Goal: Check status

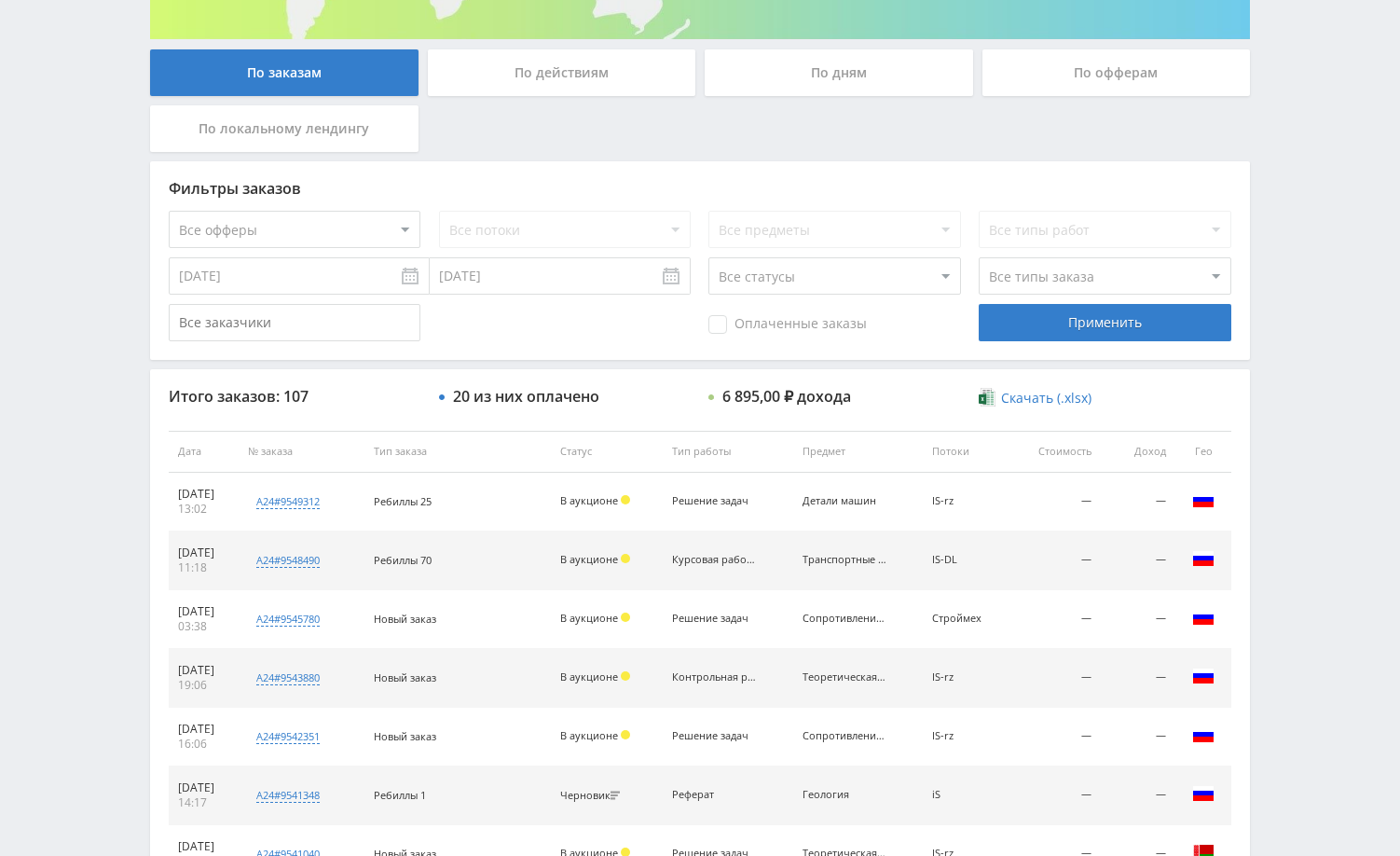
scroll to position [377, 0]
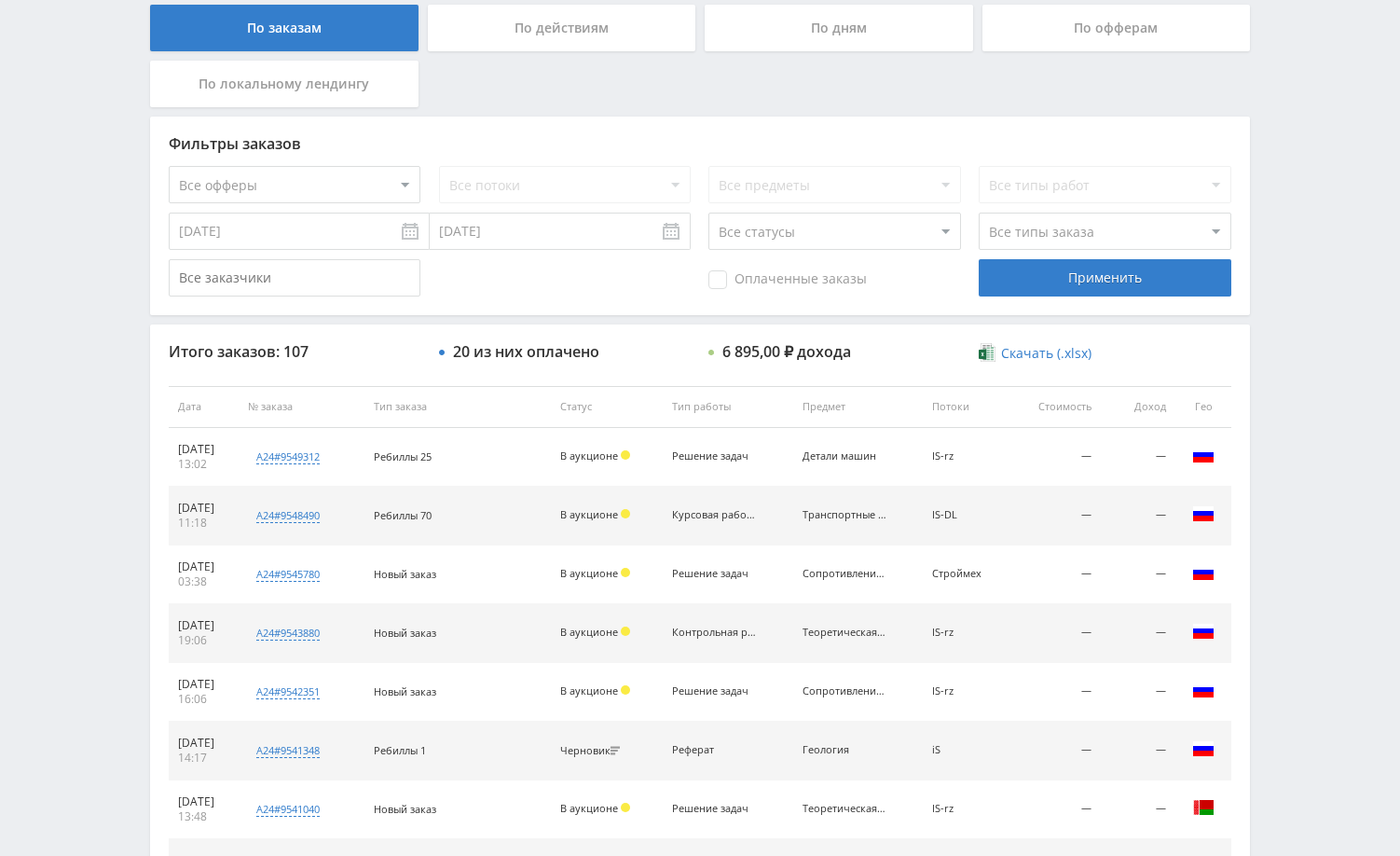
click at [1313, 350] on div "Telegram-канал Инструменты База знаний Ваш менеджер: [PERSON_NAME] Online @edug…" at bounding box center [700, 405] width 1400 height 1566
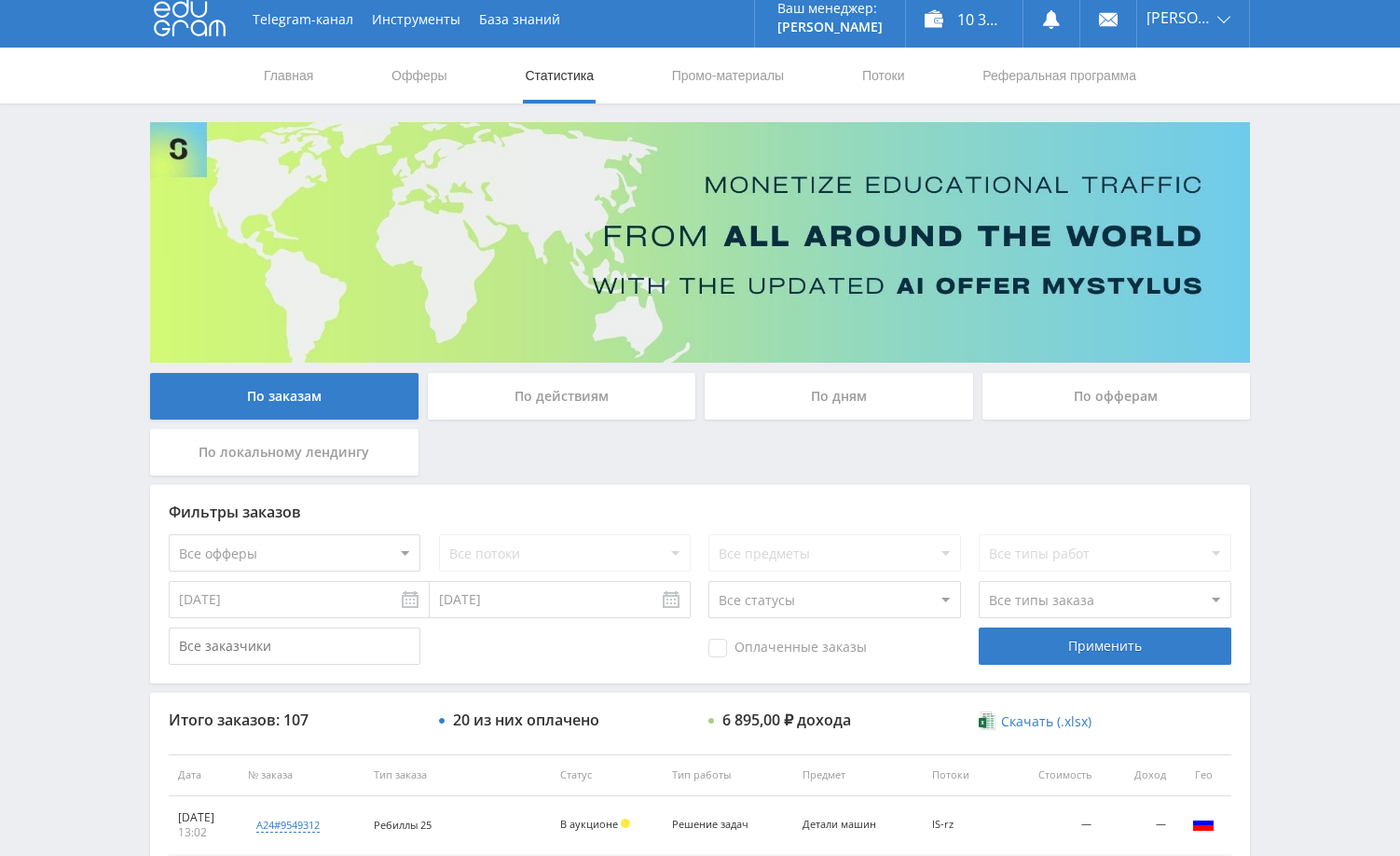
scroll to position [0, 0]
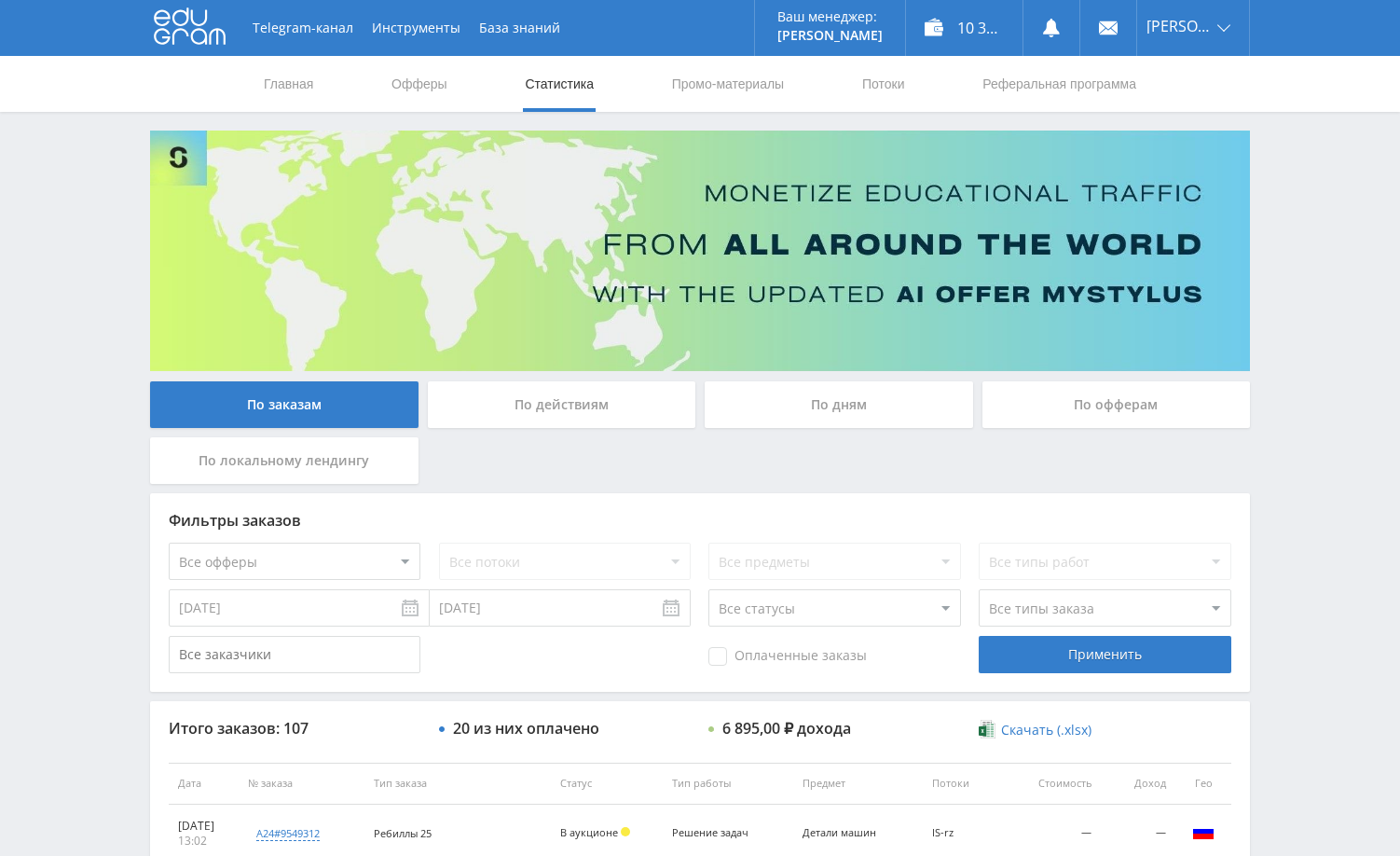
click at [1317, 321] on div "Telegram-канал Инструменты База знаний Ваш менеджер: [PERSON_NAME] Online @edug…" at bounding box center [700, 782] width 1400 height 1566
click at [1338, 257] on div "Telegram-канал Инструменты База знаний Ваш менеджер: [PERSON_NAME] Online @edug…" at bounding box center [700, 782] width 1400 height 1566
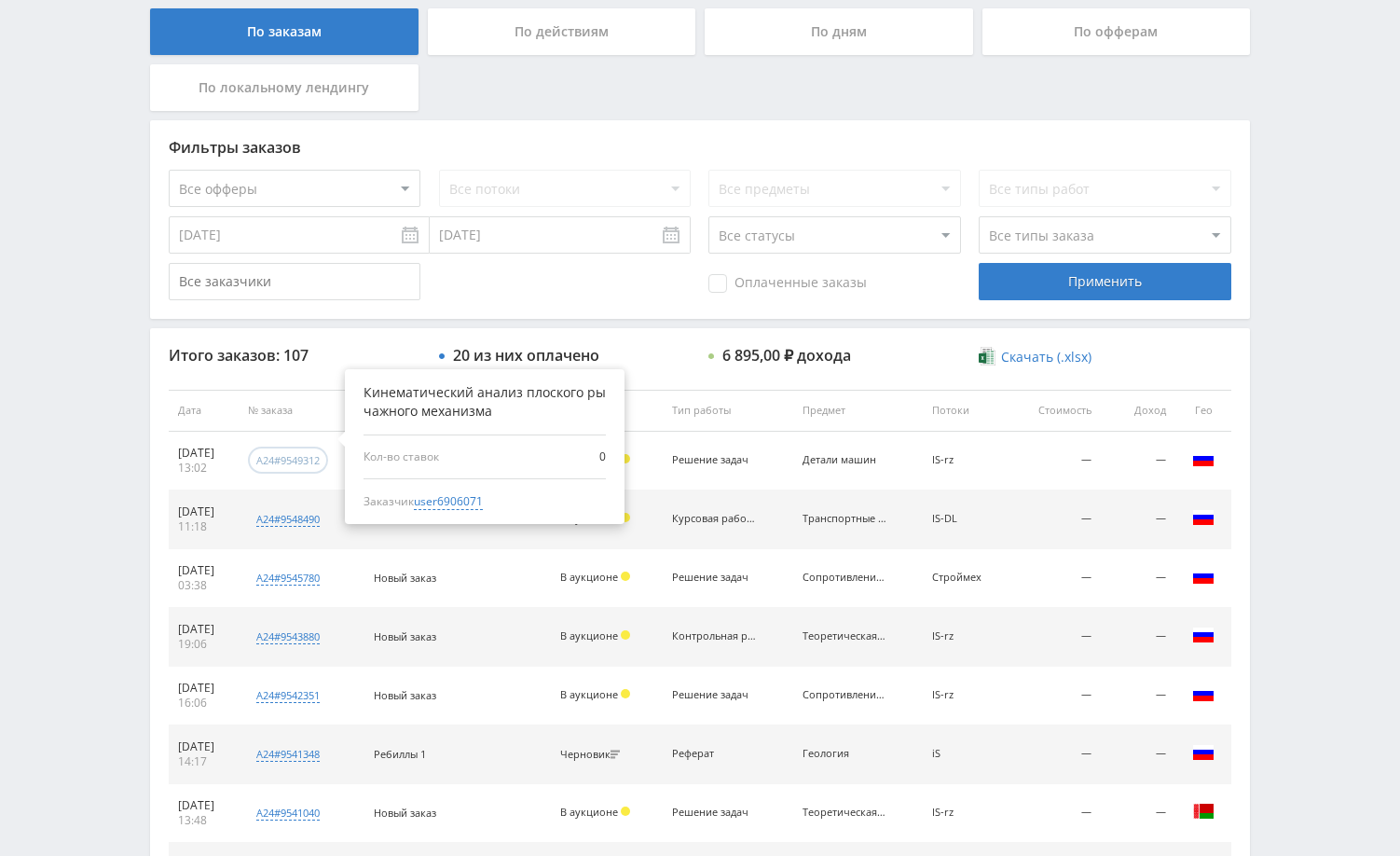
click at [320, 464] on div "a24#9549312" at bounding box center [287, 460] width 64 height 14
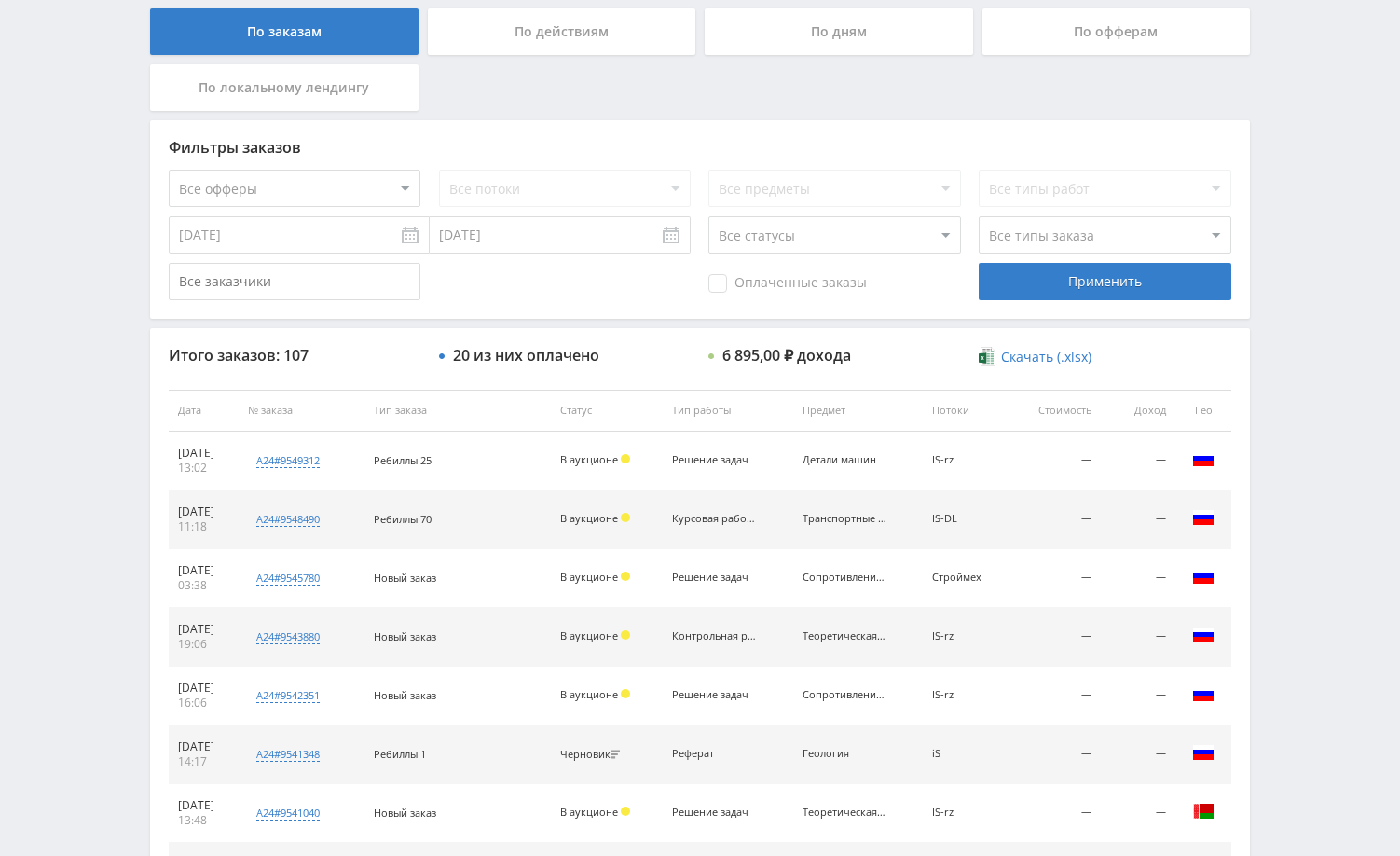
click at [0, 0] on span "user6906071" at bounding box center [0, 0] width 0 height 0
type input "[DATE]"
type input "user6906071"
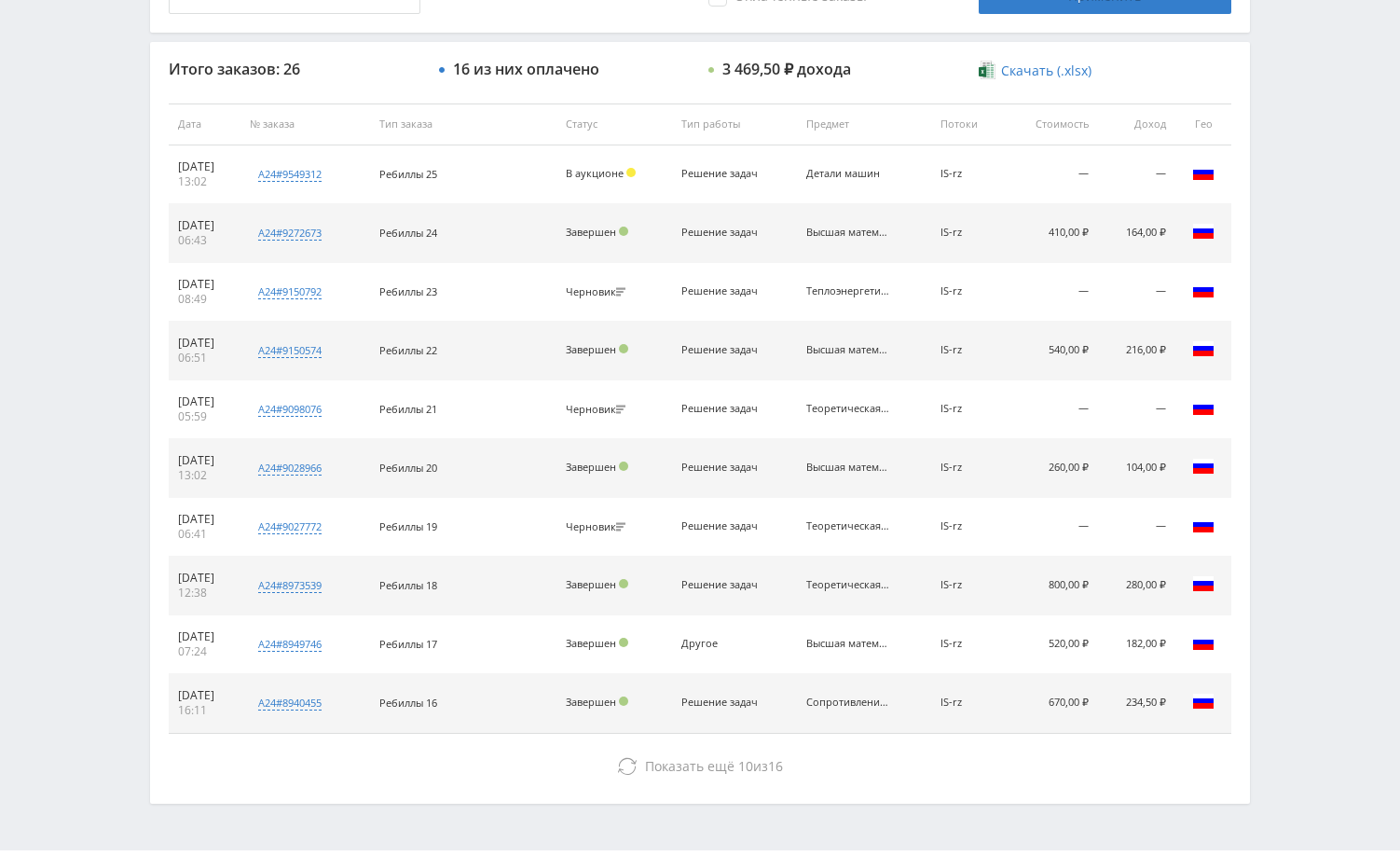
scroll to position [710, 0]
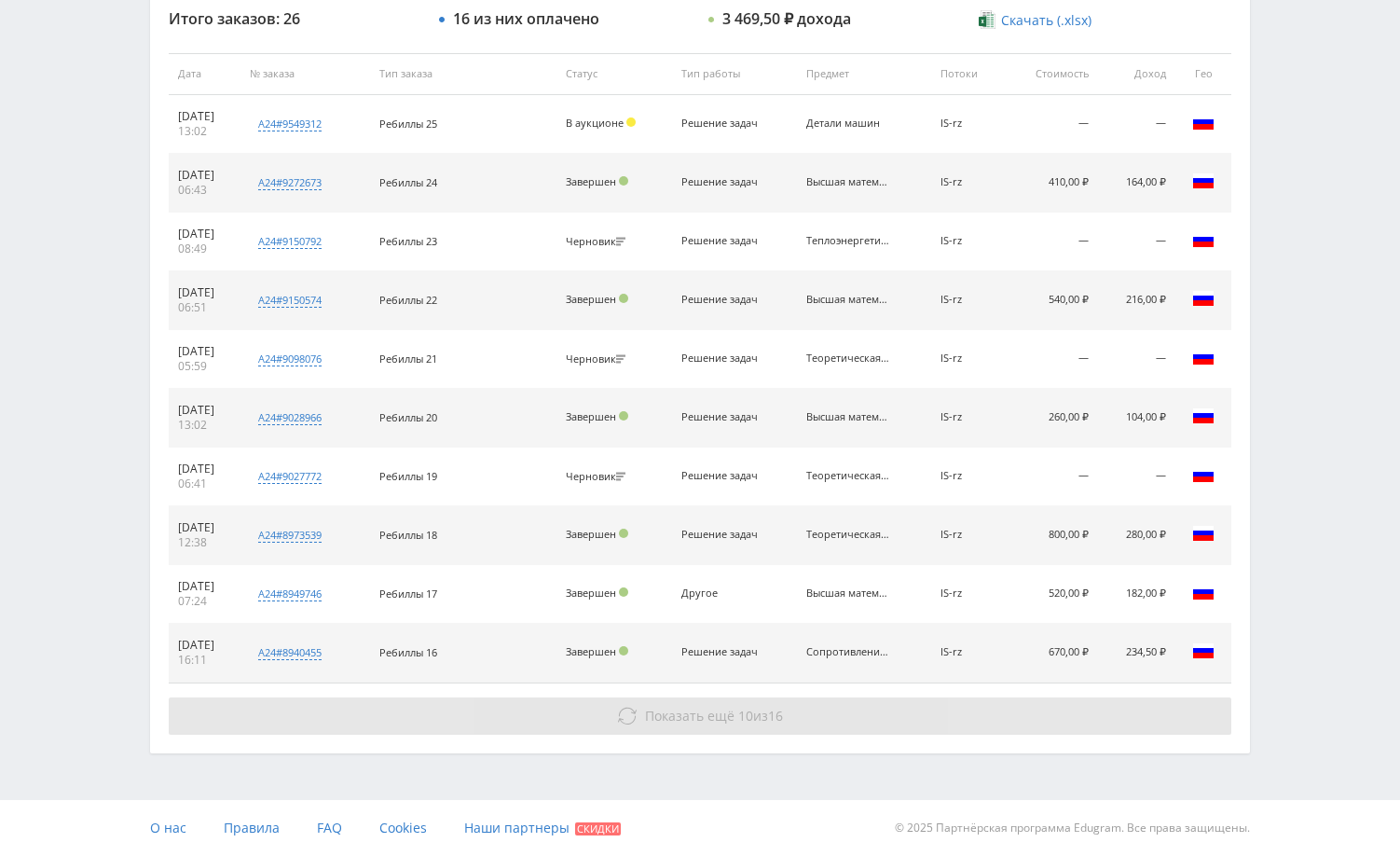
click at [994, 715] on button "Показать ещё 10 из 16" at bounding box center [700, 717] width 1063 height 37
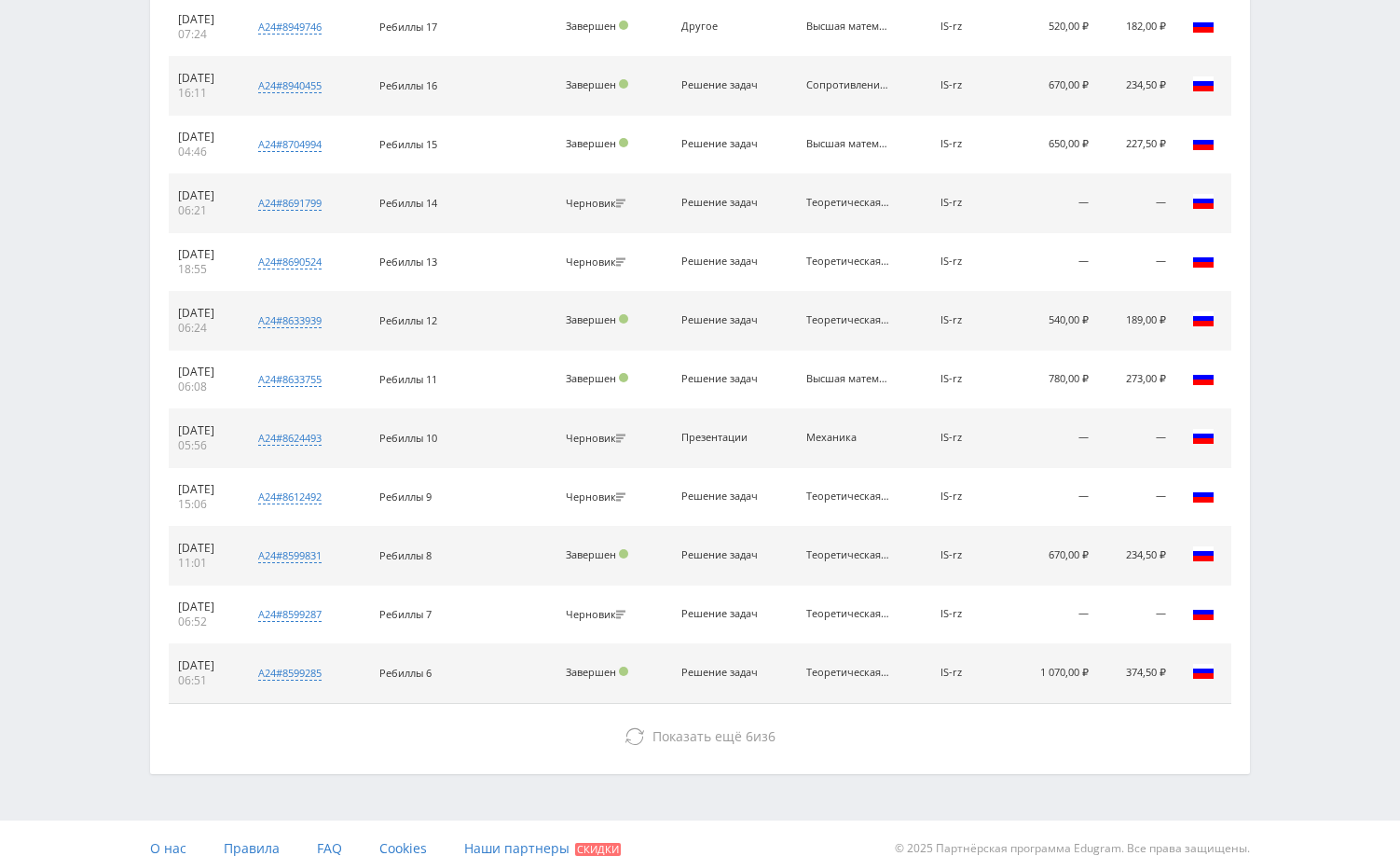
scroll to position [1297, 0]
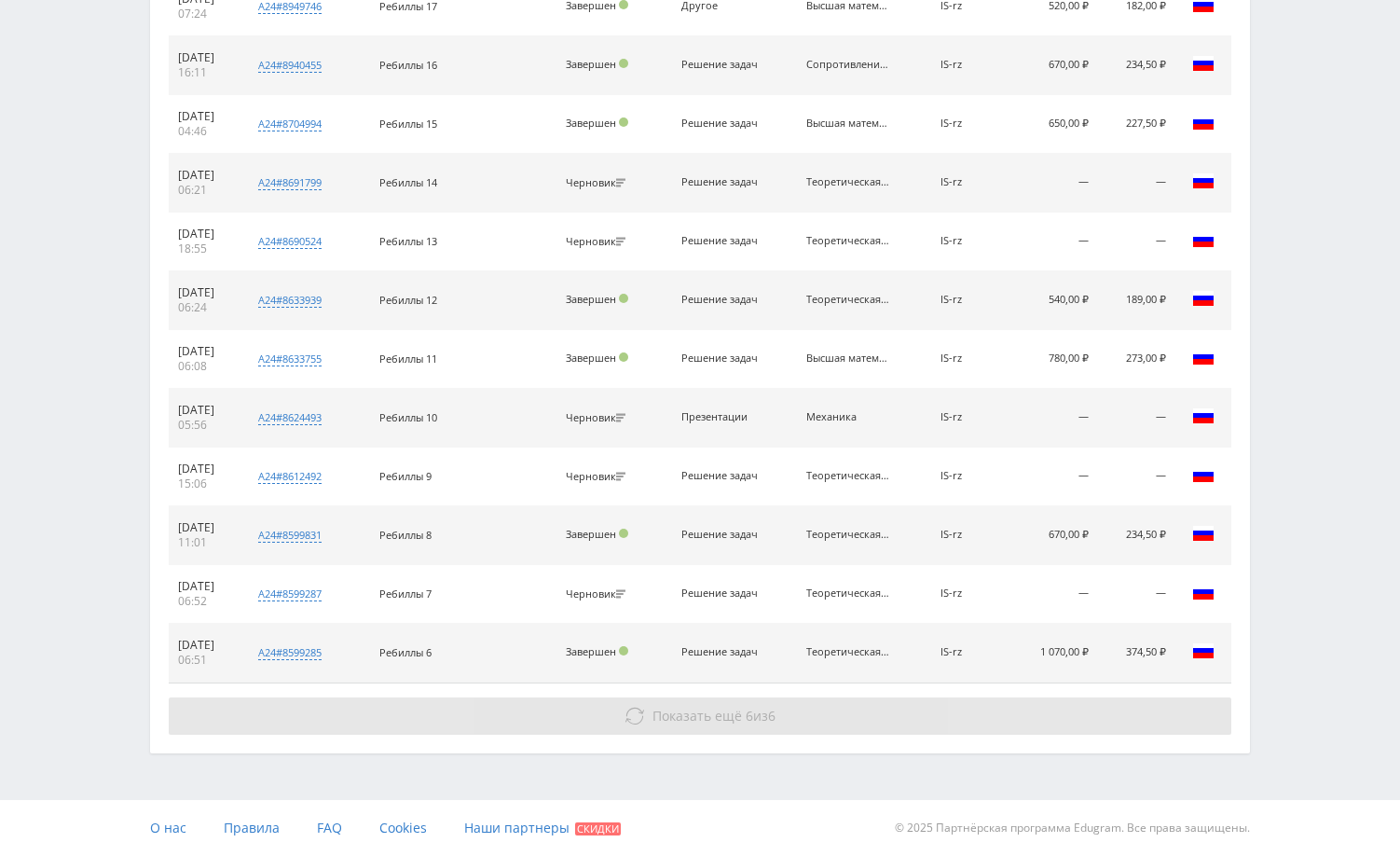
click at [1050, 730] on button "Показать ещё 6 из 6" at bounding box center [700, 717] width 1063 height 37
click at [1125, 728] on button "Показать ещё 6 из 6" at bounding box center [700, 717] width 1063 height 37
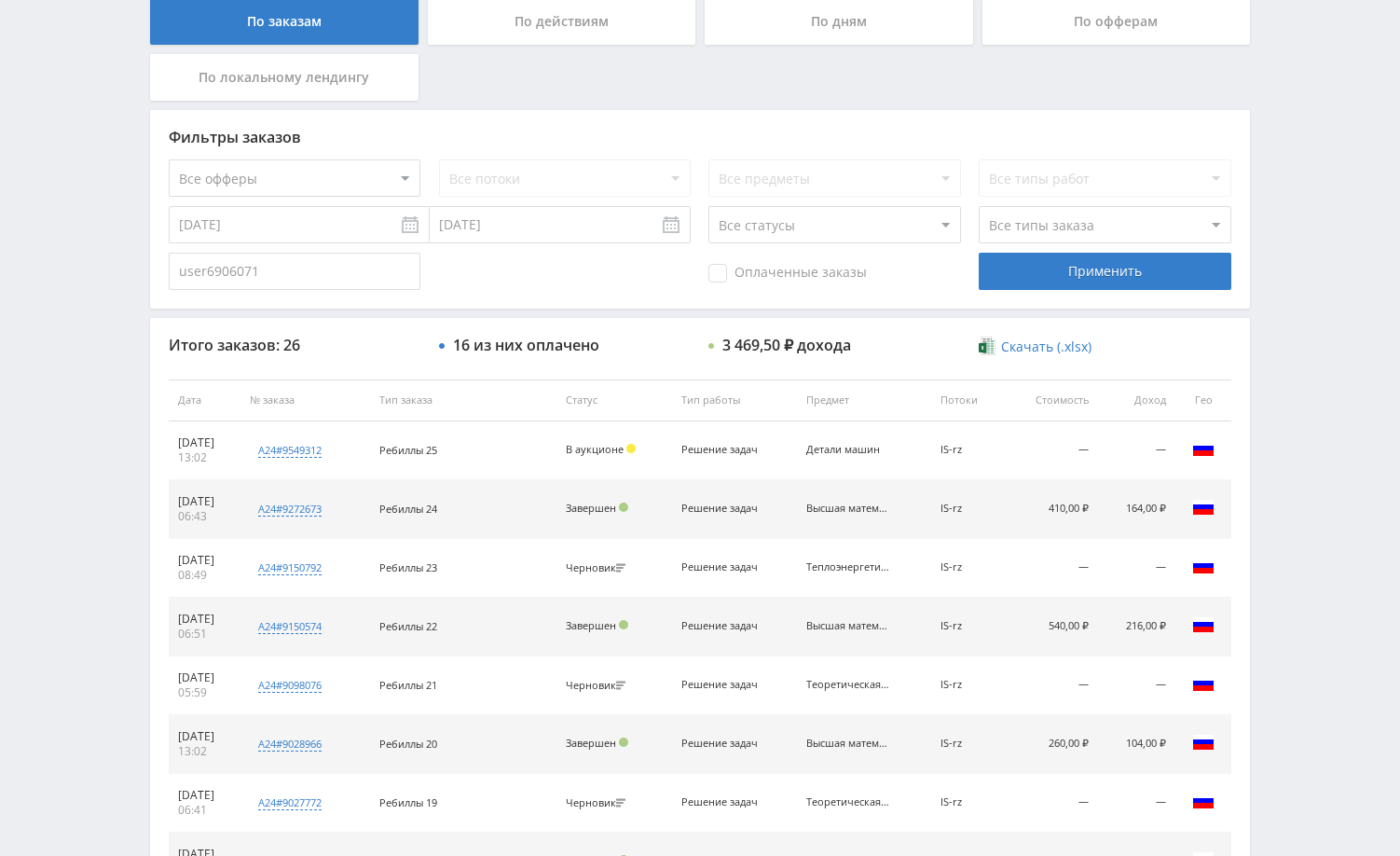
scroll to position [238, 0]
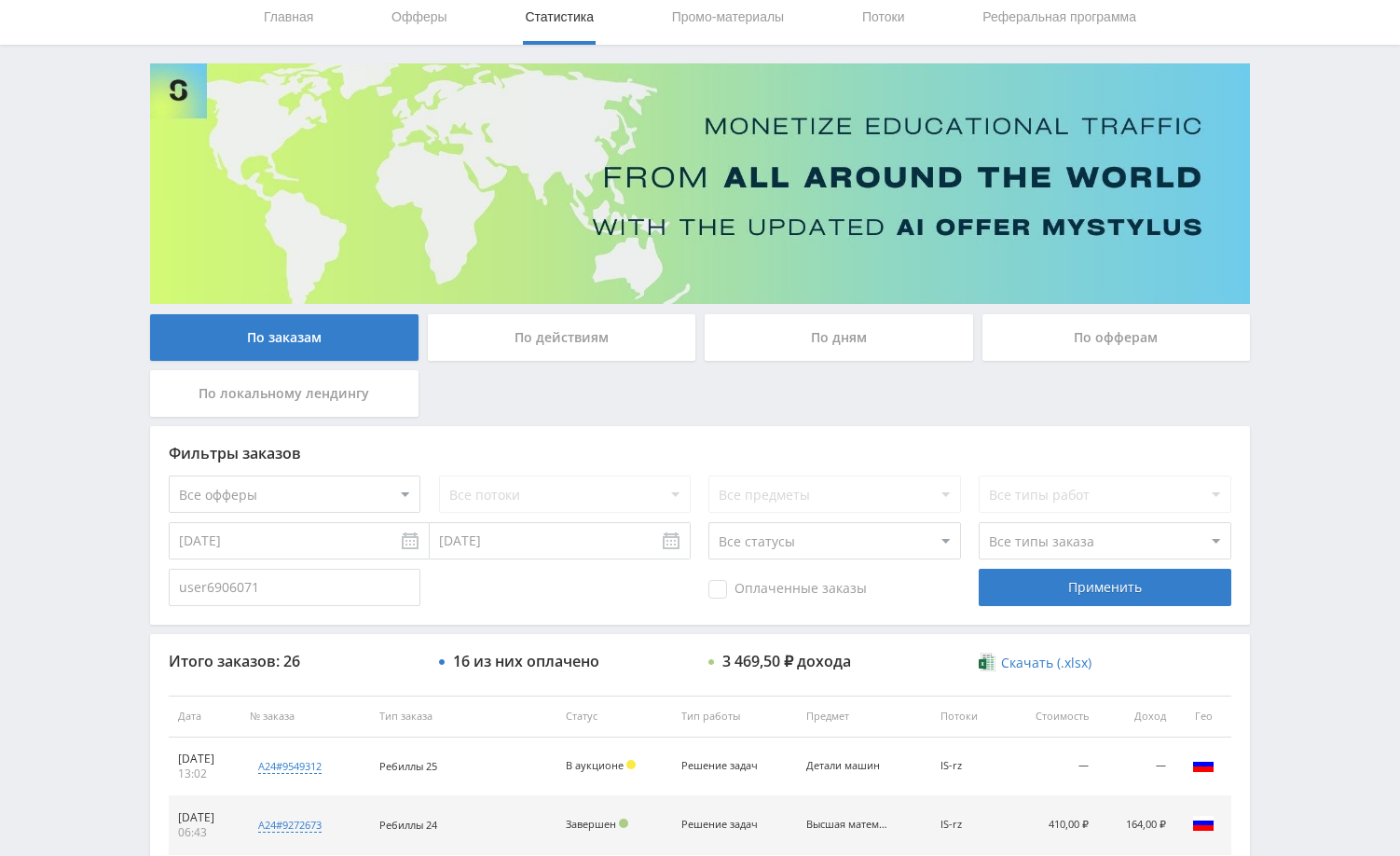
scroll to position [0, 0]
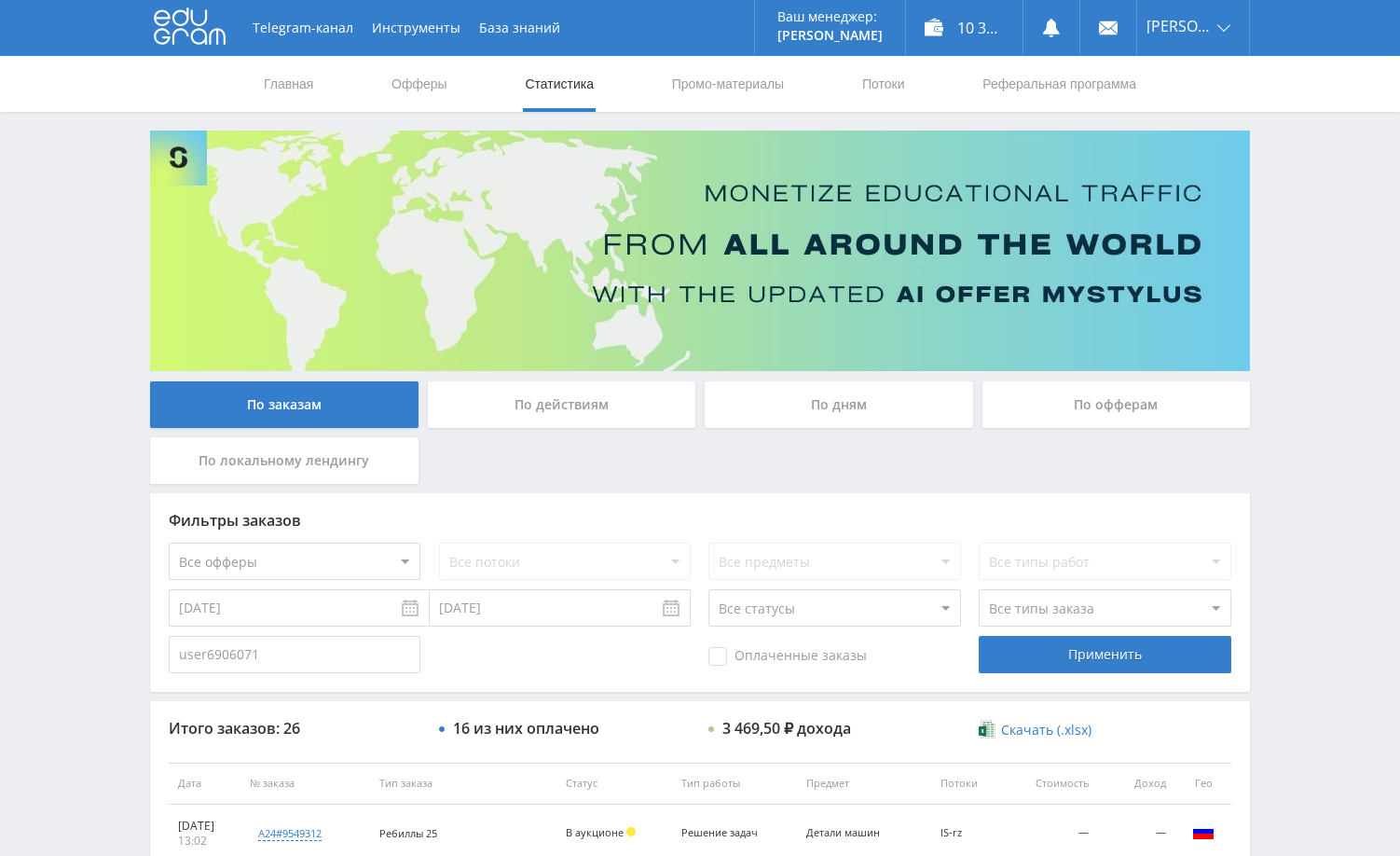
click at [1294, 424] on div "Telegram-канал Инструменты База знаний Ваш менеджер: [PERSON_NAME] Online @edug…" at bounding box center [700, 782] width 1400 height 1566
click at [1345, 330] on div "Telegram-канал Инструменты База знаний Ваш менеджер: [PERSON_NAME] Online @edug…" at bounding box center [700, 782] width 1400 height 1566
click at [1316, 337] on div "Telegram-канал Инструменты База знаний Ваш менеджер: [PERSON_NAME] Online @edug…" at bounding box center [700, 782] width 1400 height 1566
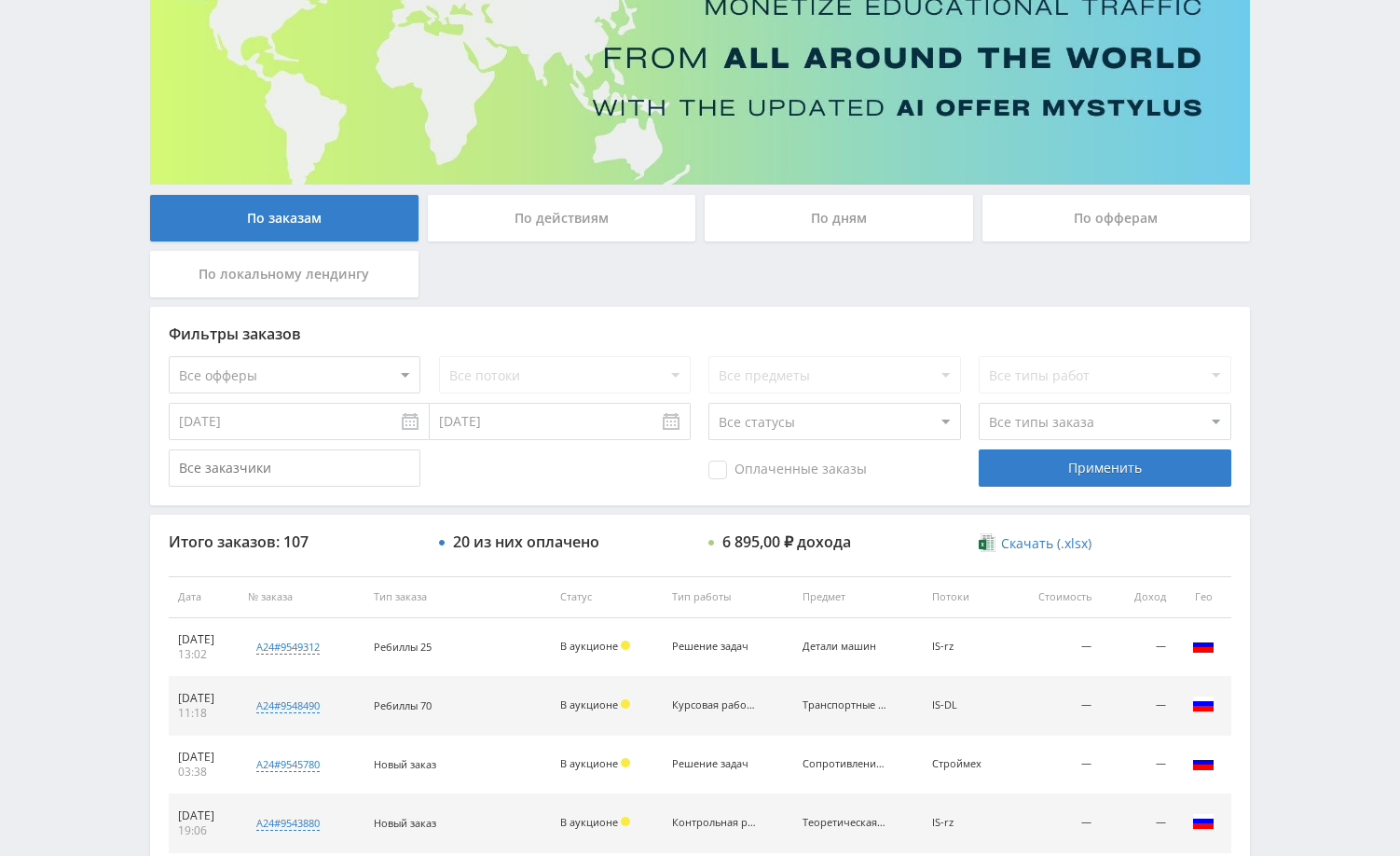
click at [1341, 243] on div "Telegram-канал Инструменты База знаний Ваш менеджер: [PERSON_NAME] Online @edug…" at bounding box center [700, 596] width 1400 height 1566
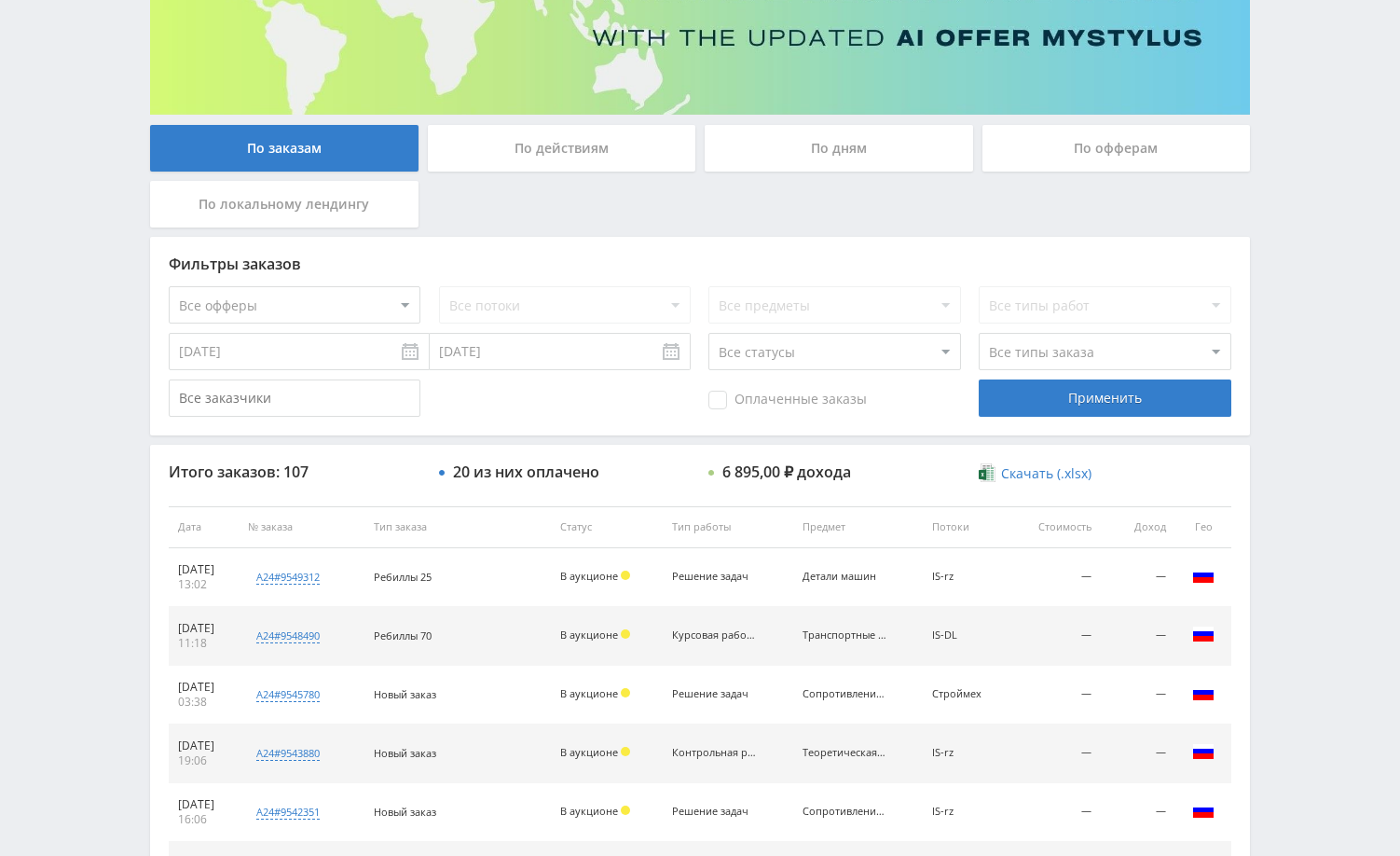
scroll to position [466, 0]
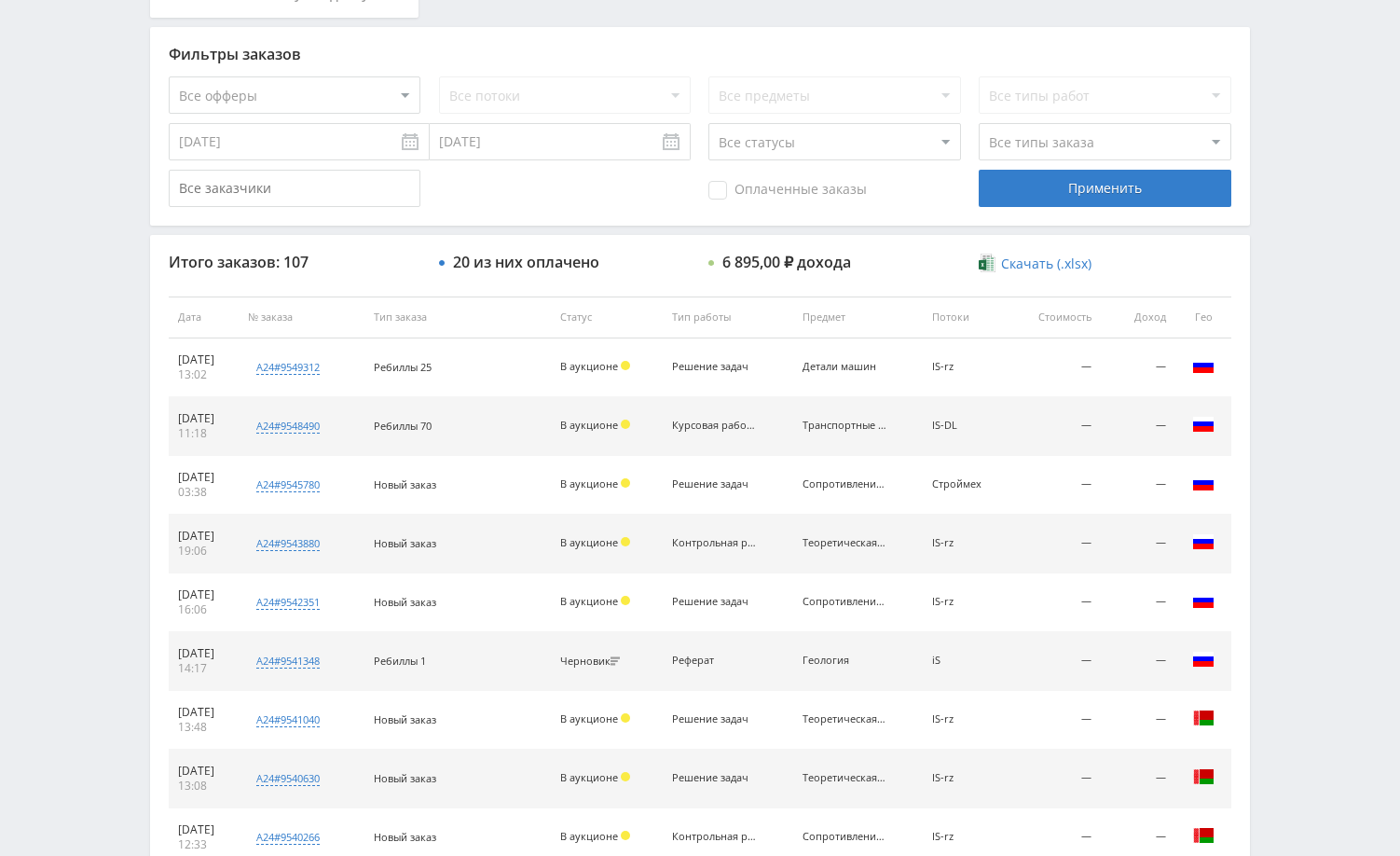
click at [1334, 276] on div "Telegram-канал Инструменты База знаний Ваш менеджер: [PERSON_NAME] Online @edug…" at bounding box center [700, 316] width 1400 height 1566
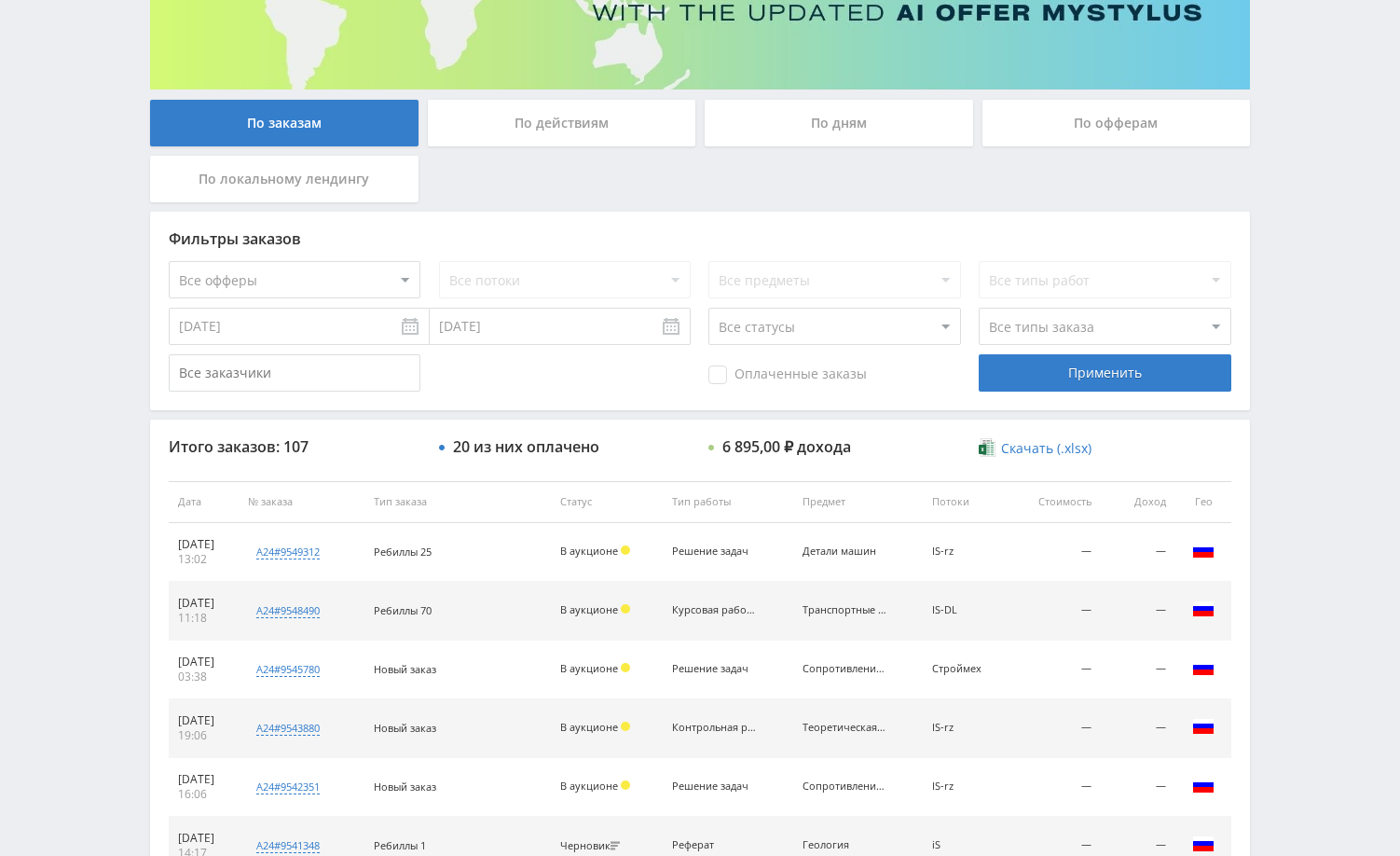
scroll to position [0, 0]
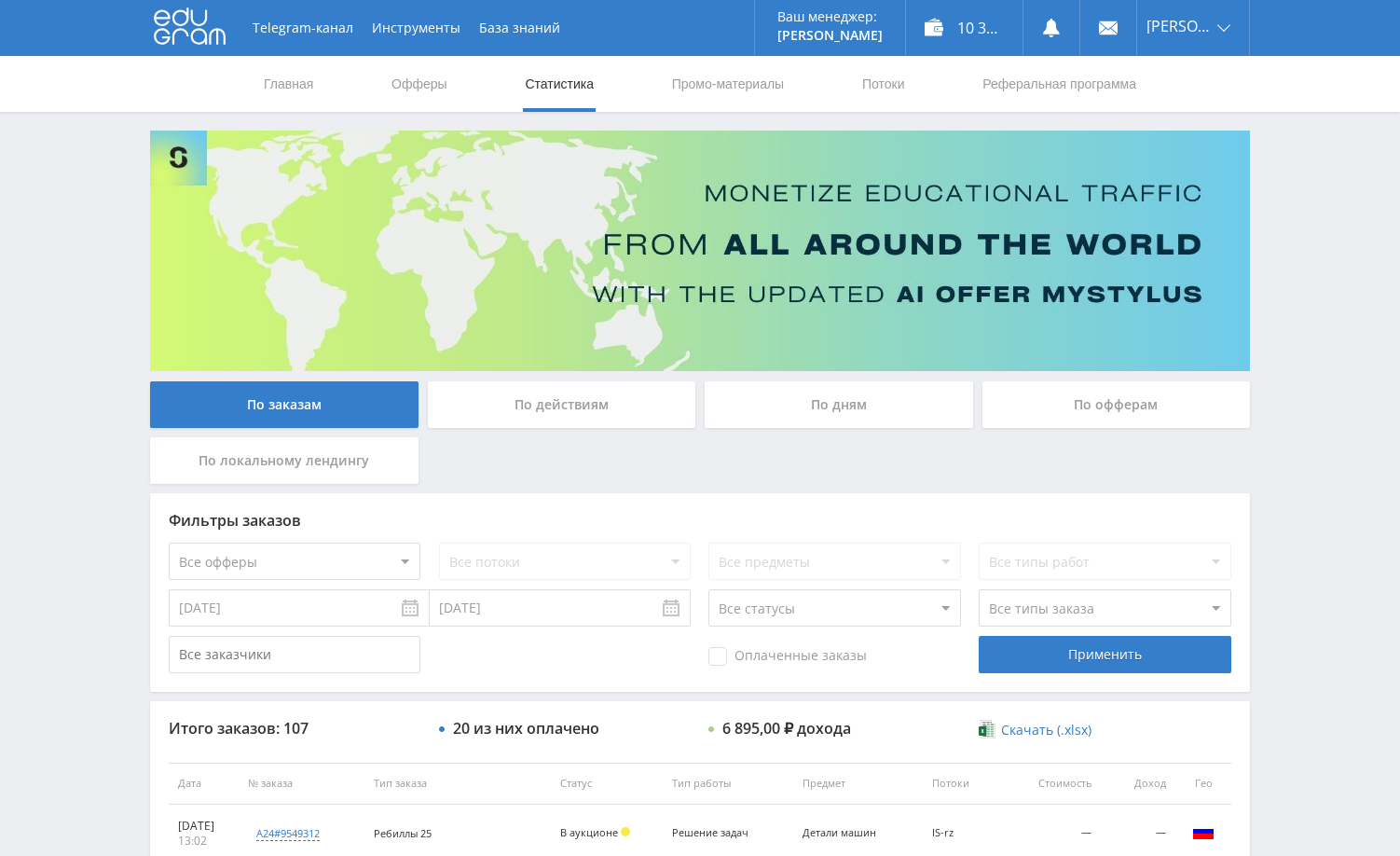
click at [1353, 278] on div "Telegram-канал Инструменты База знаний Ваш менеджер: [PERSON_NAME] Online @edug…" at bounding box center [700, 782] width 1400 height 1566
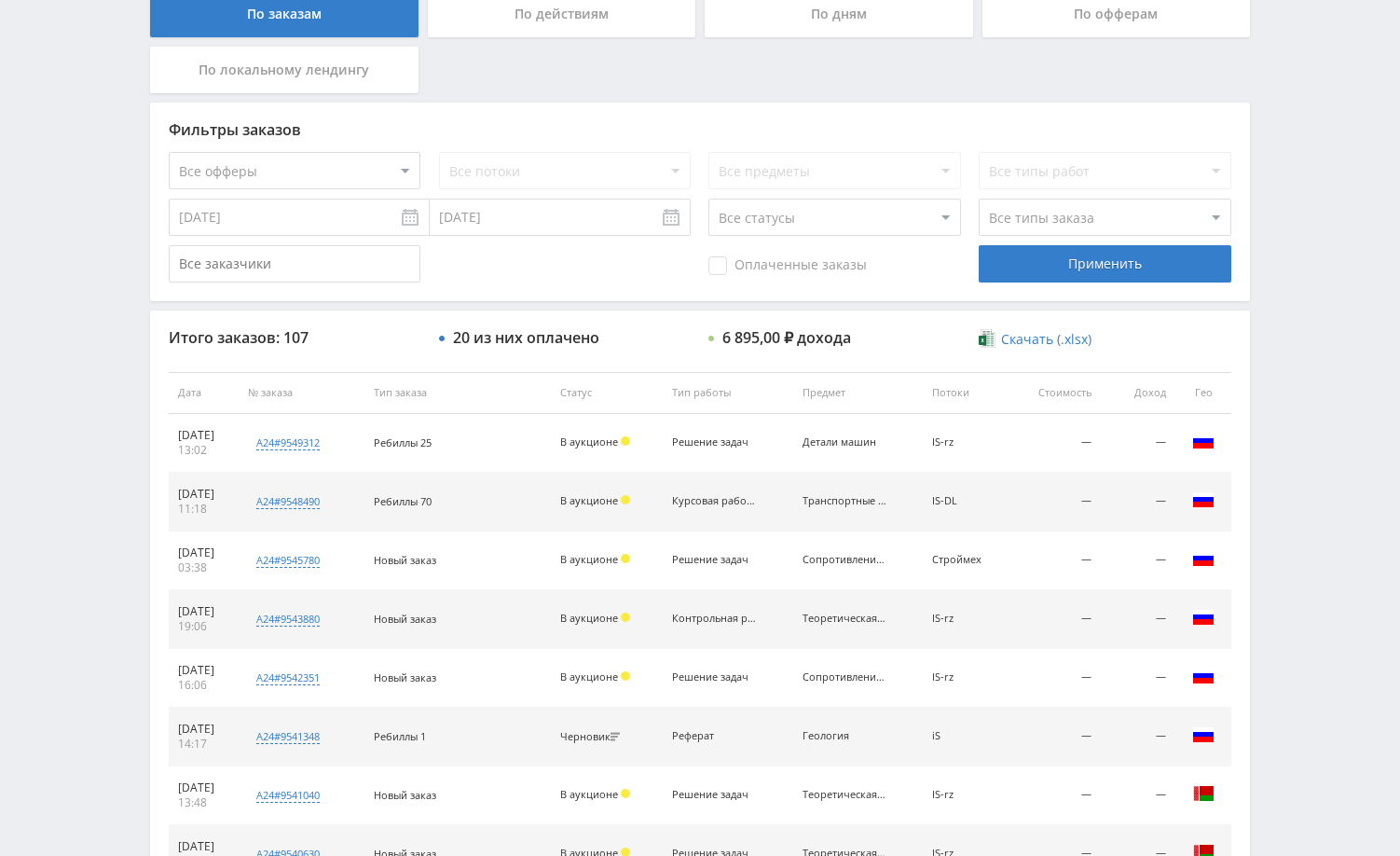
scroll to position [97, 0]
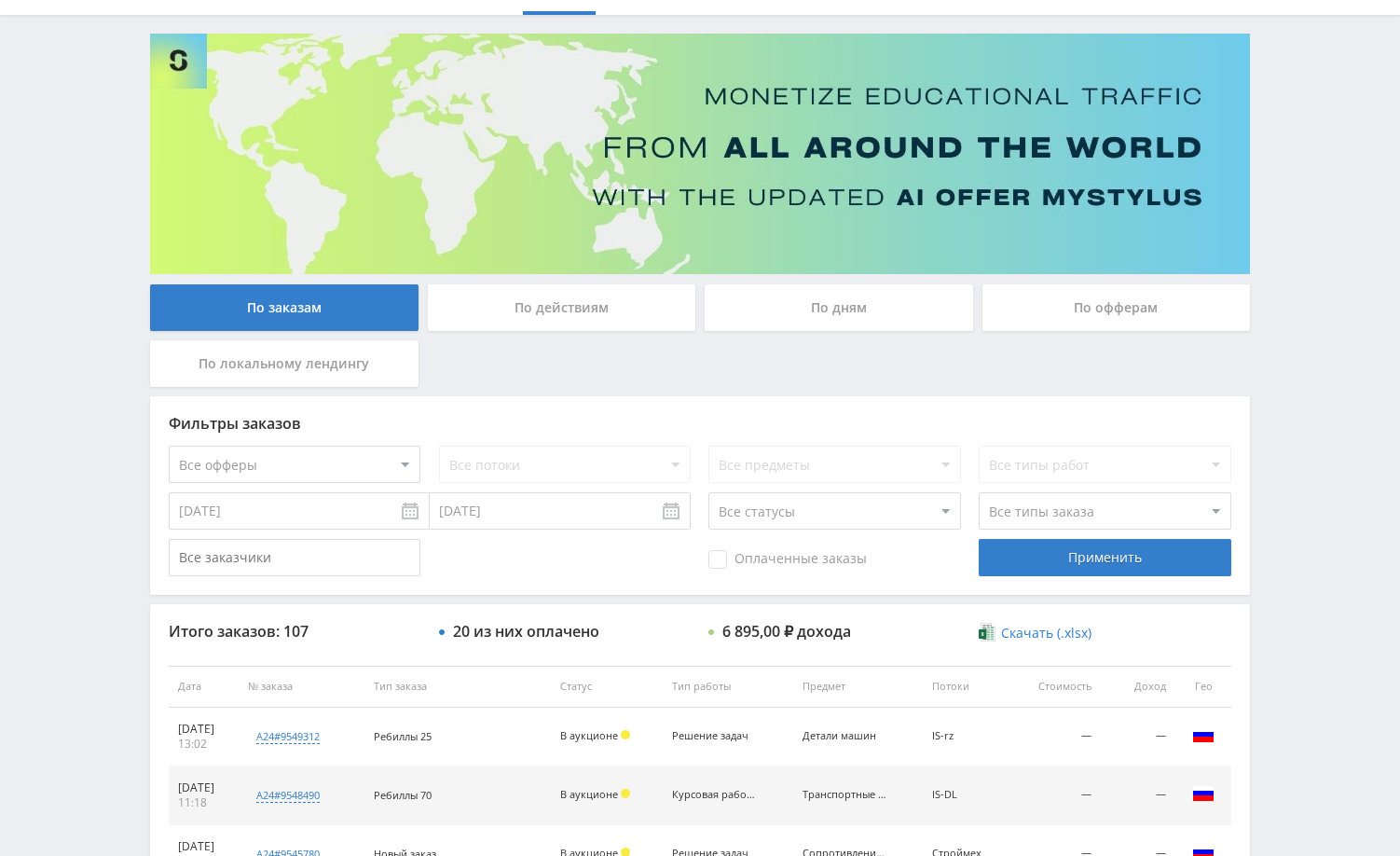
click at [1303, 289] on div "Telegram-канал Инструменты База знаний Ваш менеджер: [PERSON_NAME] Alex Online …" at bounding box center [700, 685] width 1400 height 1566
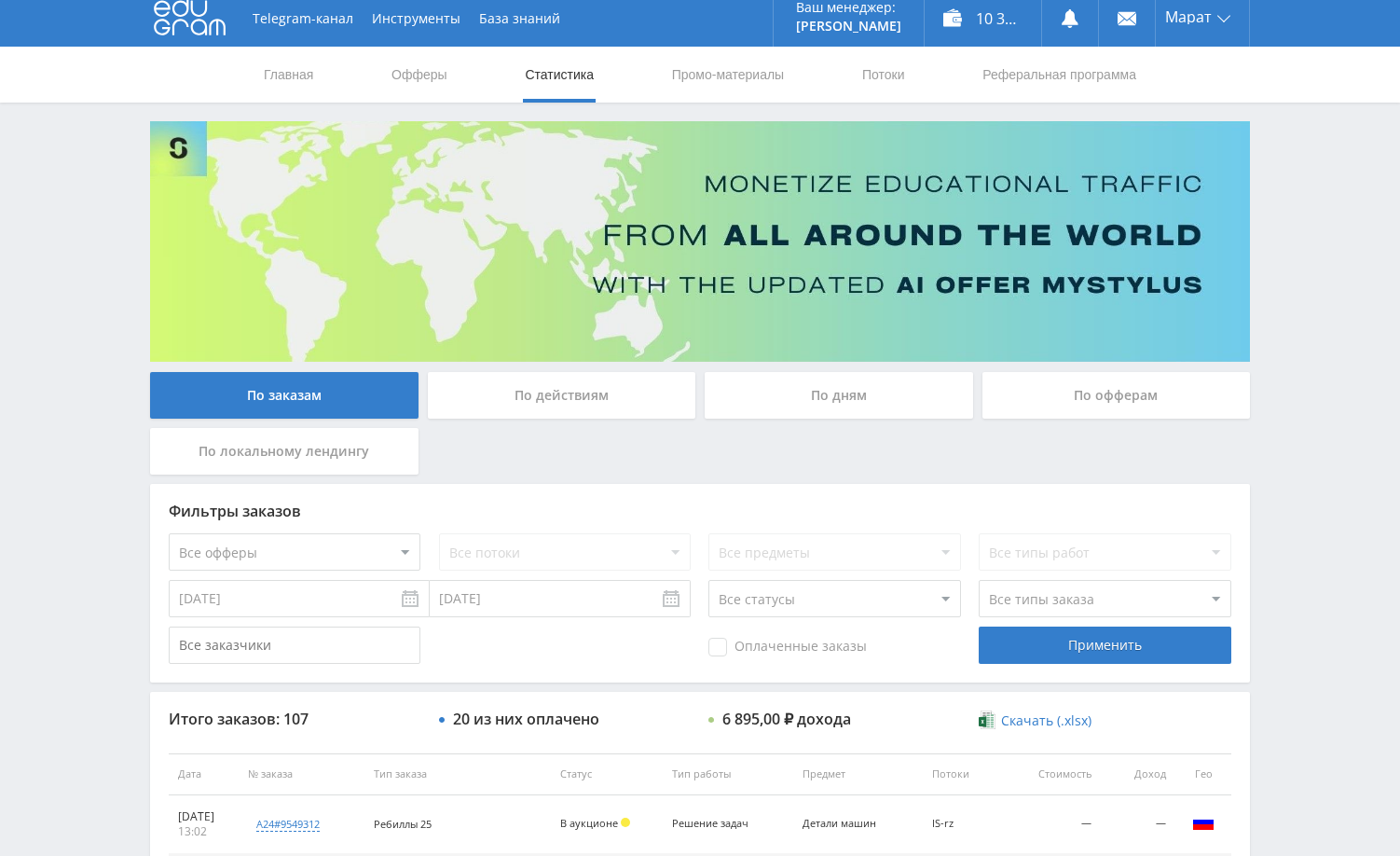
scroll to position [0, 0]
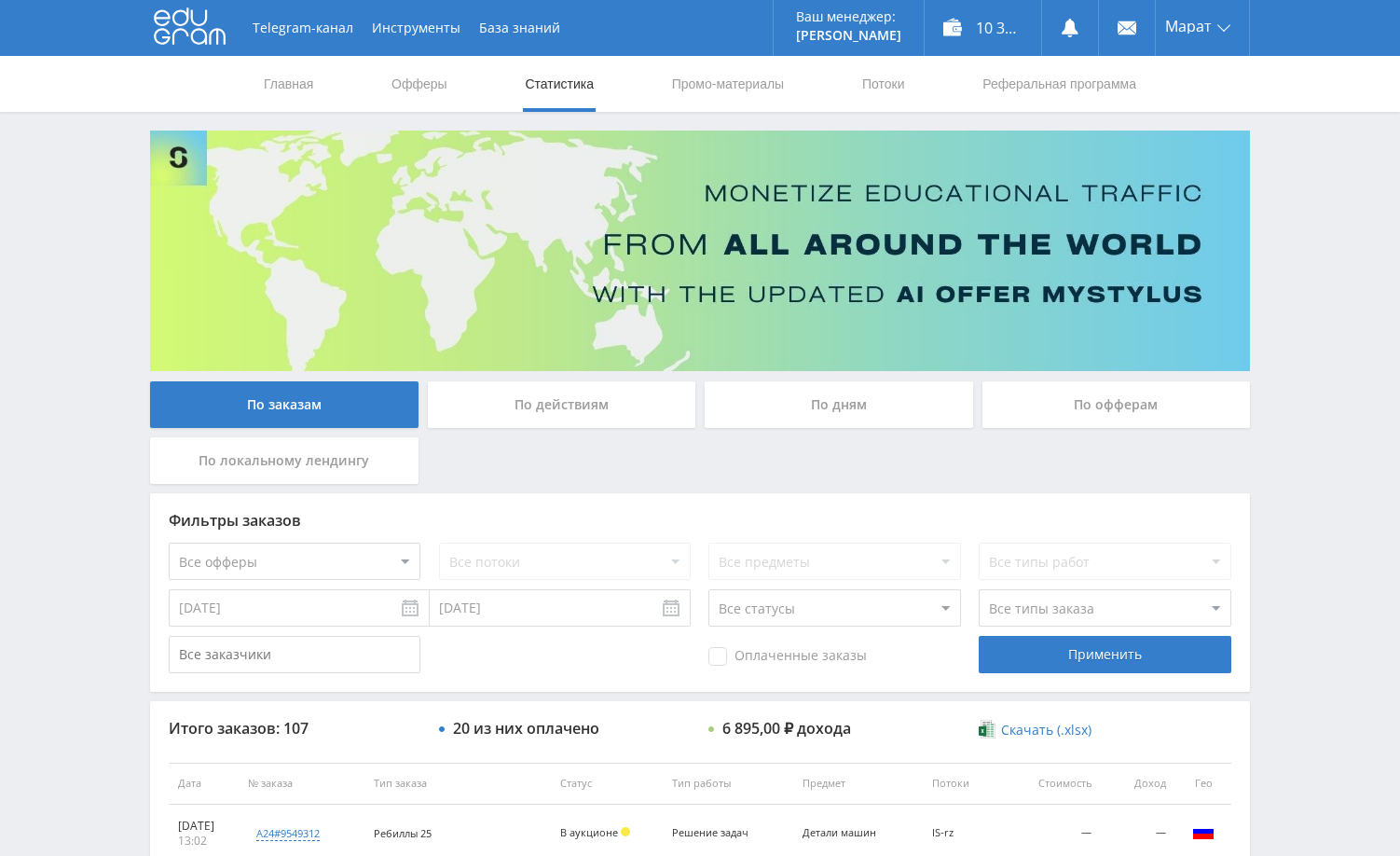
click at [1287, 290] on div "Telegram-канал Инструменты База знаний Ваш менеджер: [PERSON_NAME] Alex Online …" at bounding box center [700, 782] width 1400 height 1566
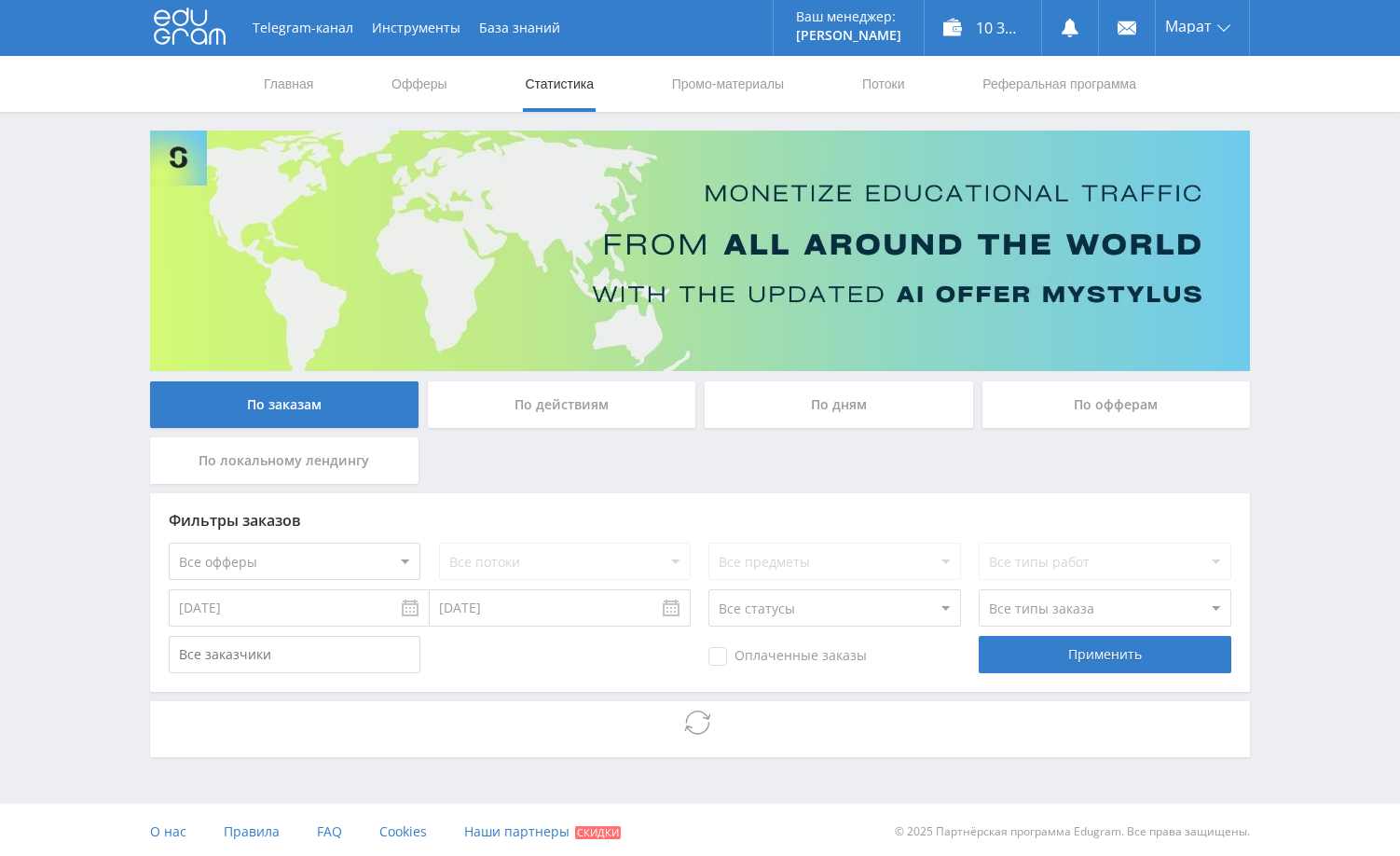
click at [1280, 568] on div "Telegram-канал Инструменты База знаний Ваш менеджер: [PERSON_NAME] Alex Online …" at bounding box center [700, 430] width 1400 height 860
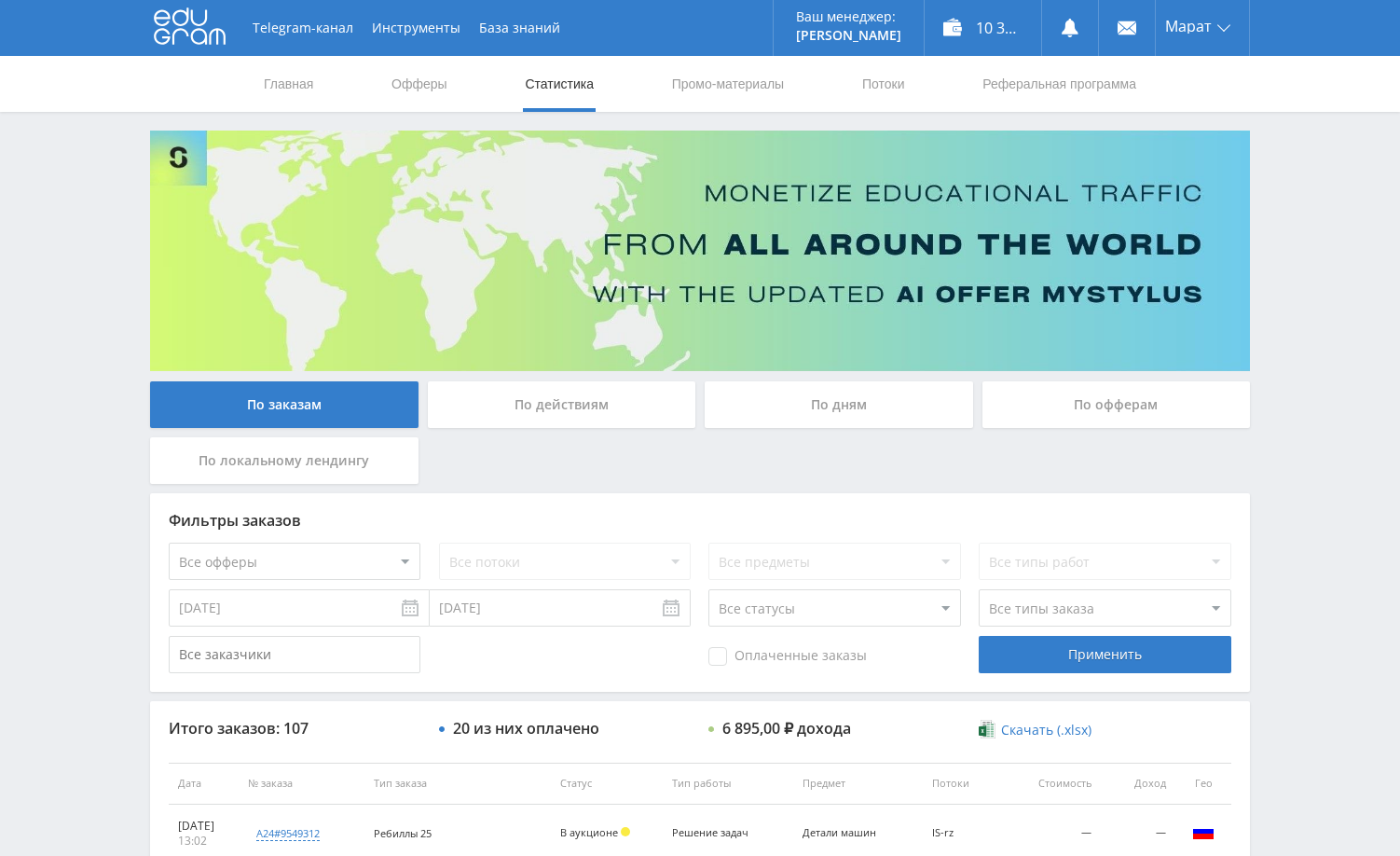
click at [1312, 390] on div "Telegram-канал Инструменты База знаний Ваш менеджер: [PERSON_NAME] Alex Online …" at bounding box center [700, 782] width 1400 height 1566
